Goal: Navigation & Orientation: Find specific page/section

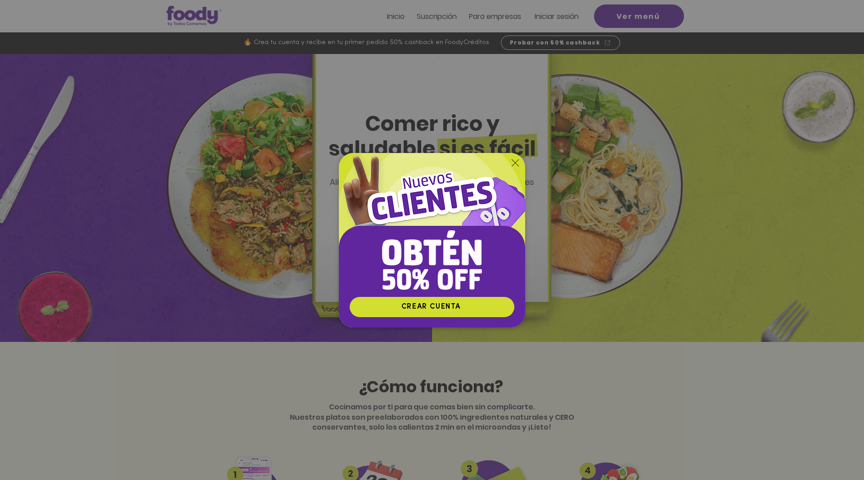
click at [510, 162] on img "Nuevos suscriptores 50% off" at bounding box center [432, 224] width 186 height 143
click at [516, 164] on icon "Volver al sitio" at bounding box center [514, 162] width 7 height 7
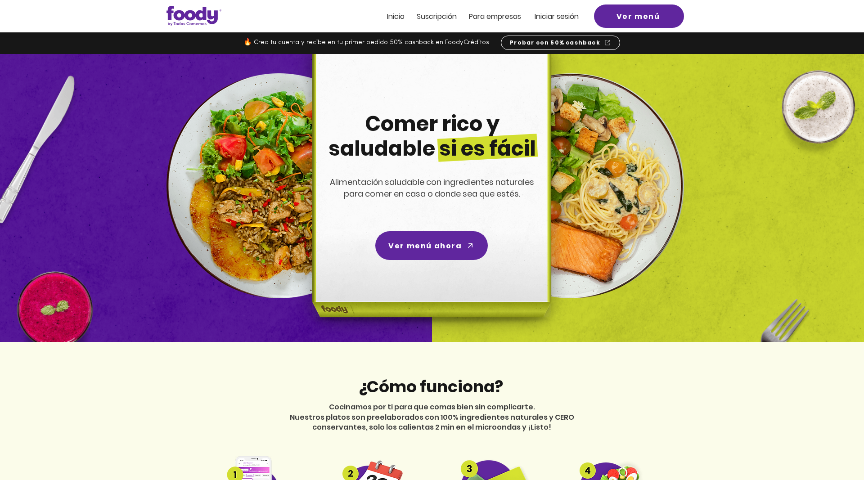
click at [566, 21] on span "Iniciar sesión" at bounding box center [556, 16] width 44 height 10
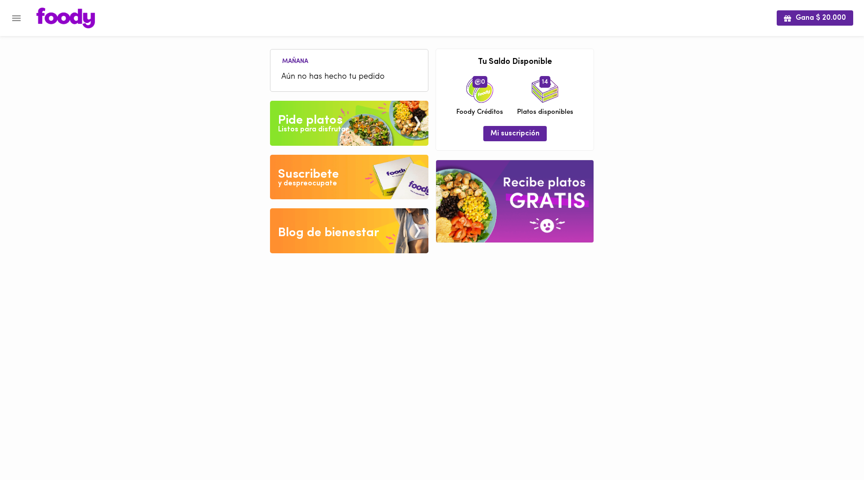
click at [292, 73] on span "Aún no has hecho tu pedido" at bounding box center [349, 77] width 136 height 12
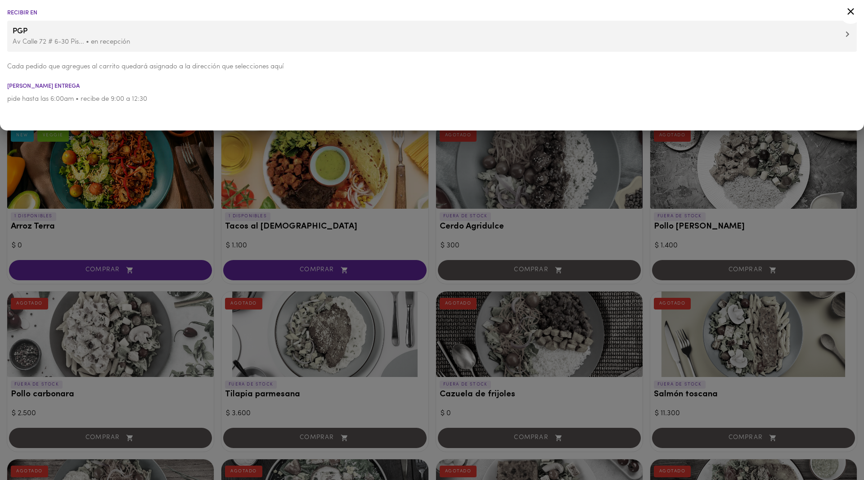
click at [847, 11] on icon at bounding box center [850, 11] width 11 height 11
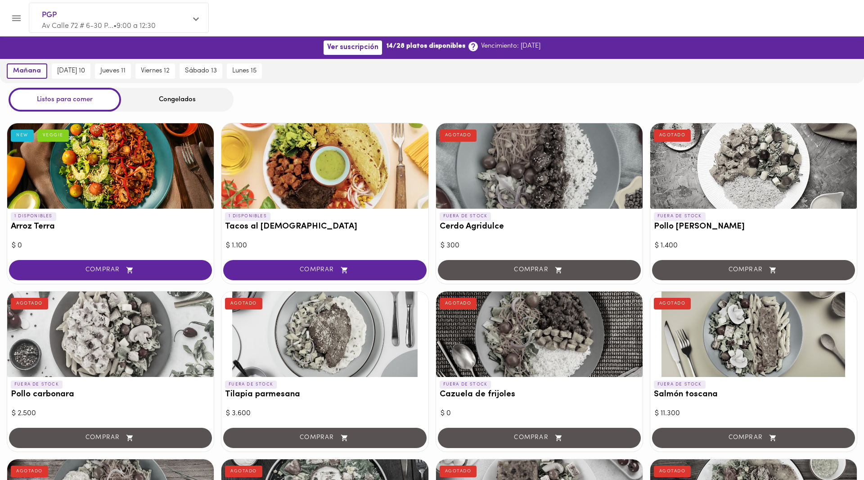
click at [376, 99] on div "Listos para comer Congelados" at bounding box center [432, 100] width 864 height 24
